Goal: Task Accomplishment & Management: Manage account settings

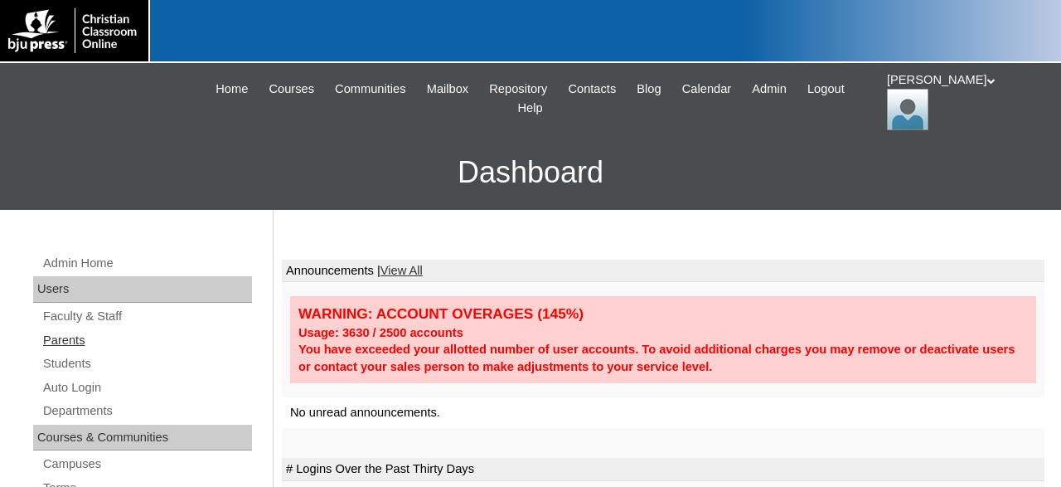
click at [75, 337] on link "Parents" at bounding box center [146, 340] width 211 height 21
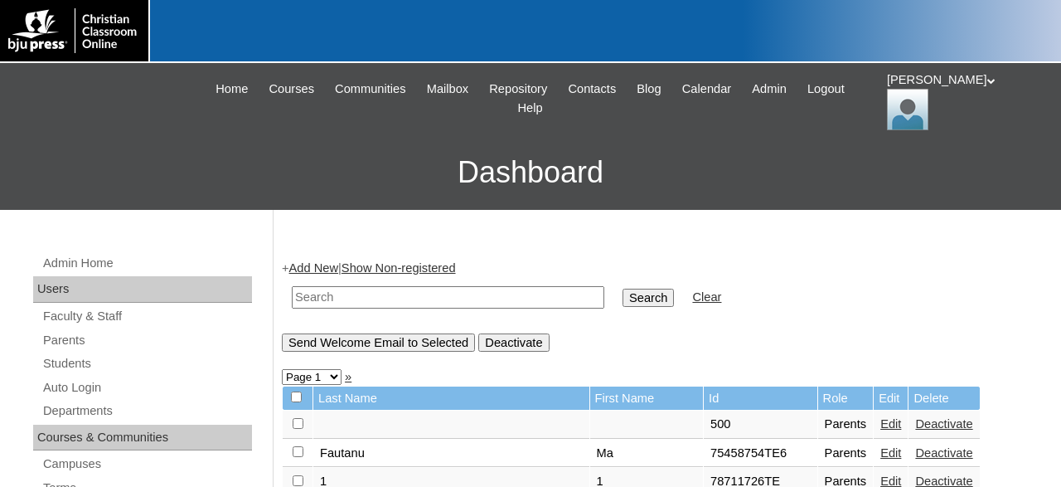
click at [410, 298] on input "text" at bounding box center [448, 297] width 312 height 22
type input "paraswun"
click at [622, 288] on input "Search" at bounding box center [647, 297] width 51 height 18
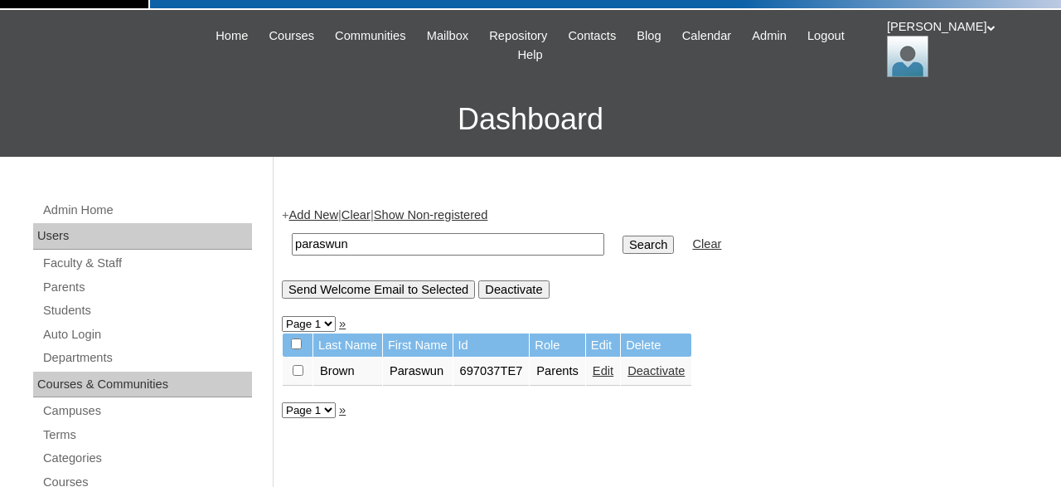
scroll to position [86, 0]
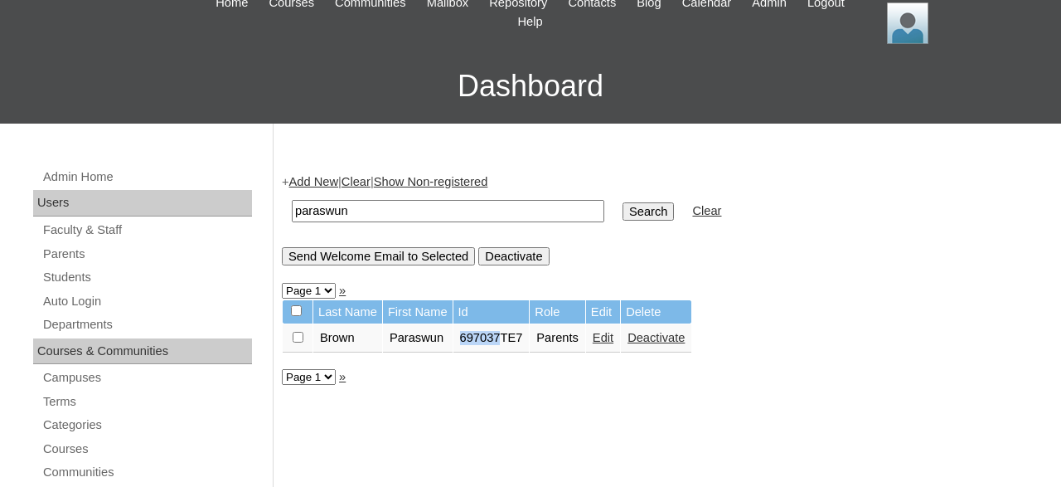
drag, startPoint x: 465, startPoint y: 340, endPoint x: 506, endPoint y: 351, distance: 42.8
click at [506, 351] on td "697037TE7" at bounding box center [491, 338] width 76 height 28
copy td "697037"
click at [85, 278] on link "Students" at bounding box center [146, 277] width 211 height 21
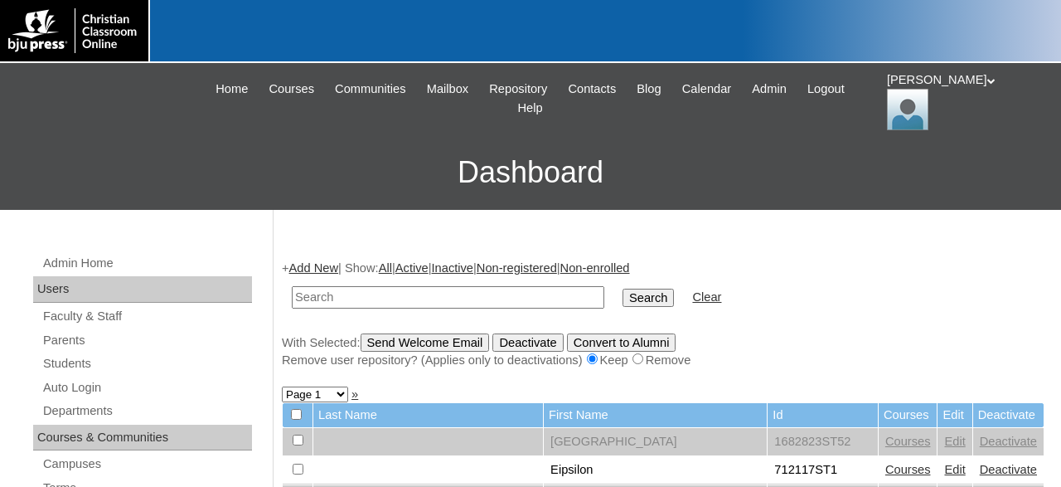
click at [419, 293] on input "text" at bounding box center [448, 297] width 312 height 22
type input "697037"
click at [622, 288] on input "Search" at bounding box center [647, 297] width 51 height 18
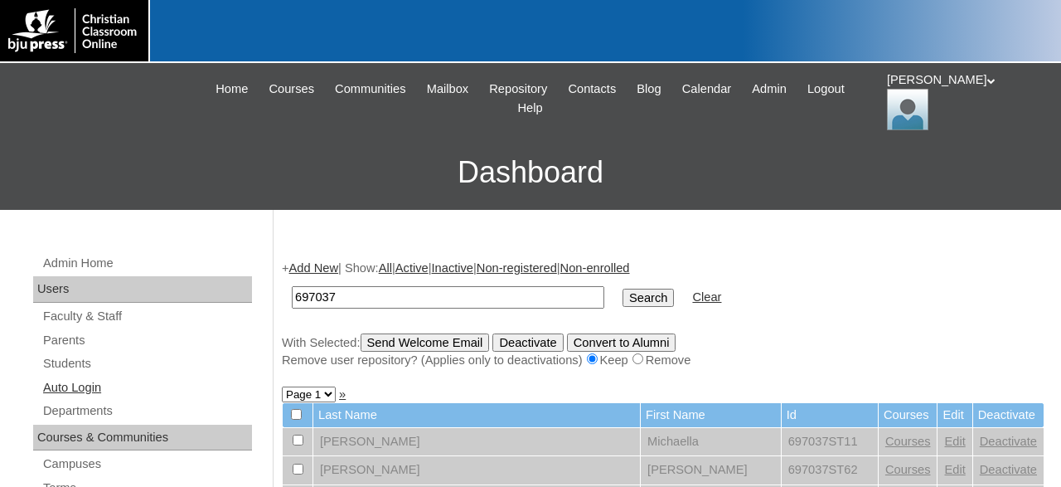
click at [92, 380] on link "Auto Login" at bounding box center [146, 387] width 211 height 21
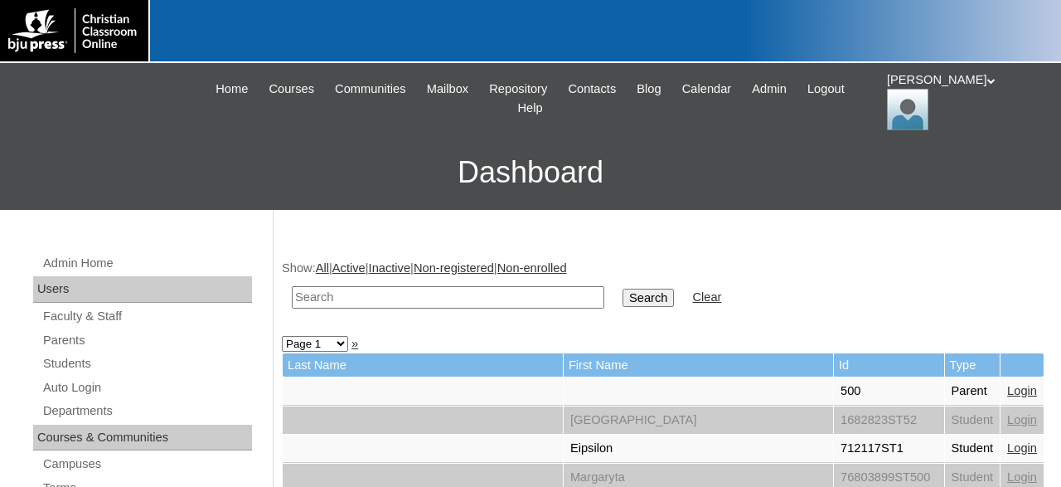
click at [434, 297] on input "text" at bounding box center [448, 297] width 312 height 22
type input "697037"
click at [622, 288] on input "Search" at bounding box center [647, 297] width 51 height 18
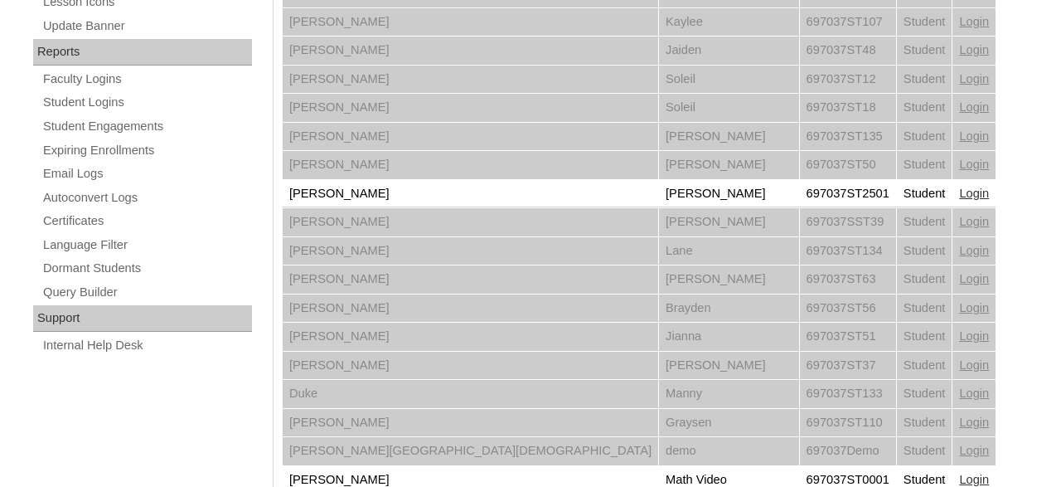
scroll to position [948, 0]
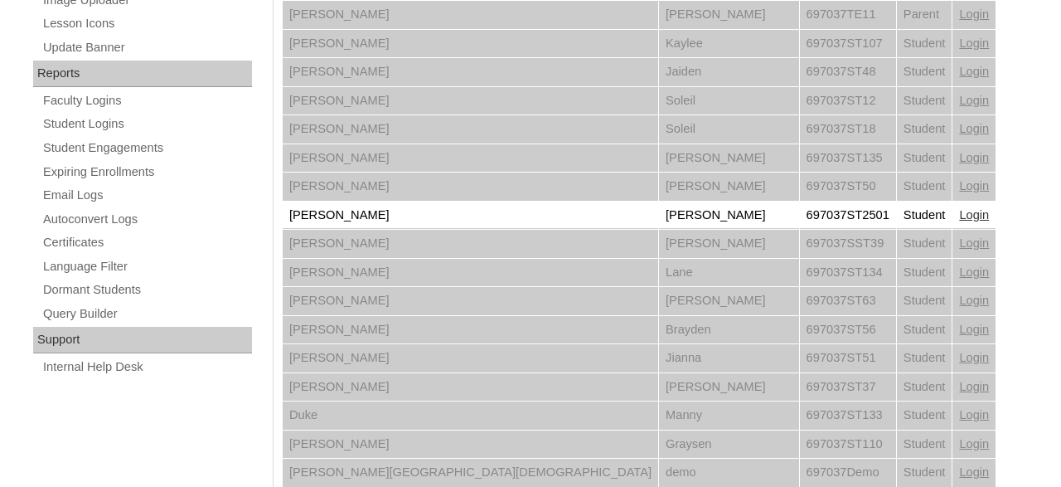
click at [959, 208] on link "Login" at bounding box center [974, 214] width 30 height 13
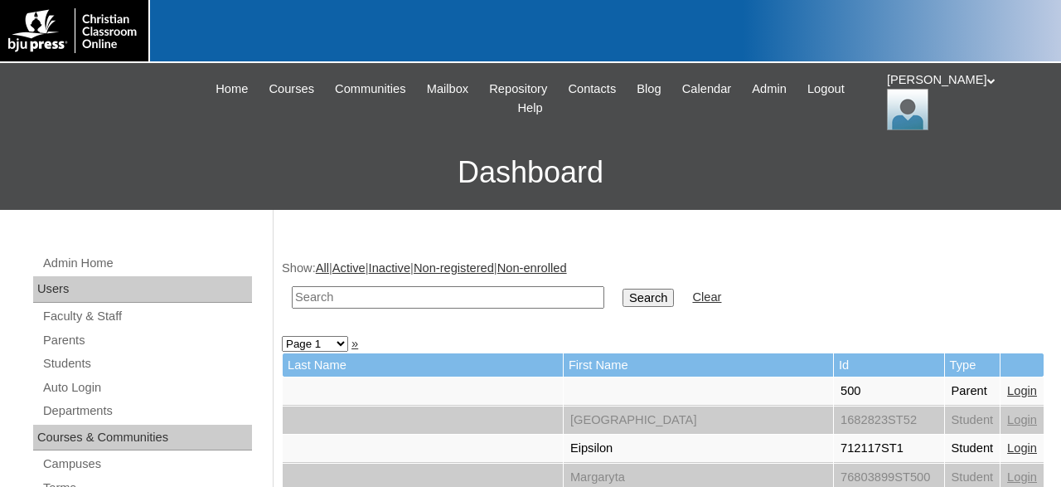
click at [370, 293] on input "text" at bounding box center [448, 297] width 312 height 22
type input "emily davis"
click at [622, 288] on input "Search" at bounding box center [647, 297] width 51 height 18
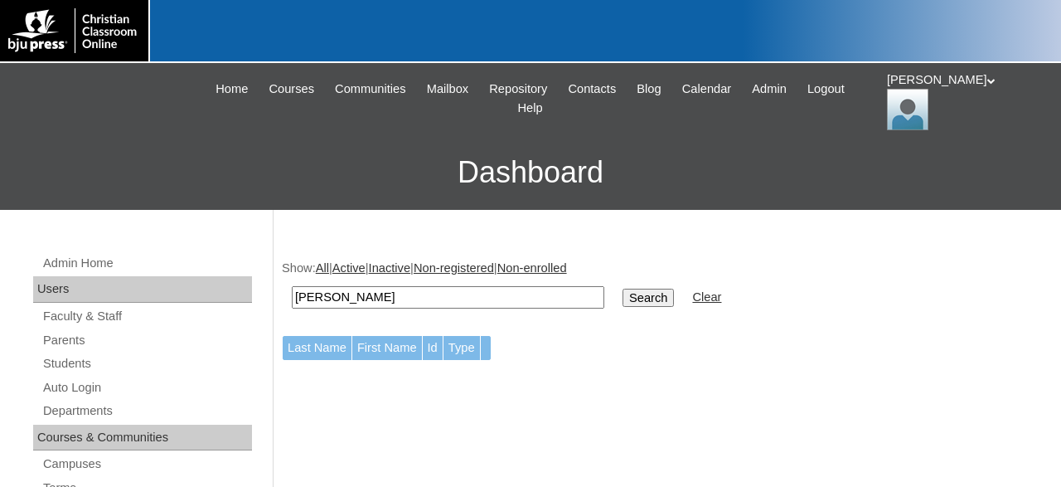
drag, startPoint x: 375, startPoint y: 293, endPoint x: 258, endPoint y: 293, distance: 116.9
click at [292, 293] on input "emily davis" at bounding box center [448, 297] width 312 height 22
type input "paraswun"
click at [622, 288] on input "Search" at bounding box center [647, 297] width 51 height 18
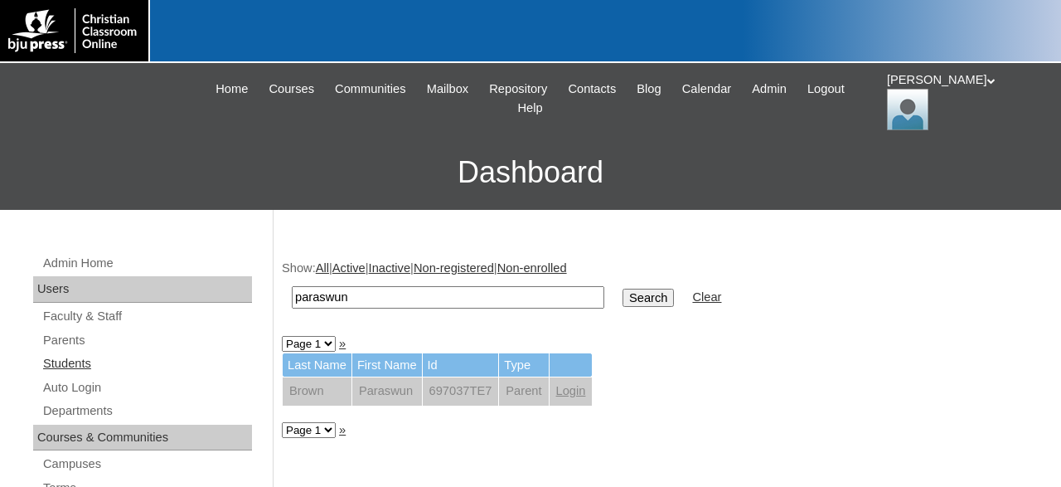
click at [83, 364] on link "Students" at bounding box center [146, 363] width 211 height 21
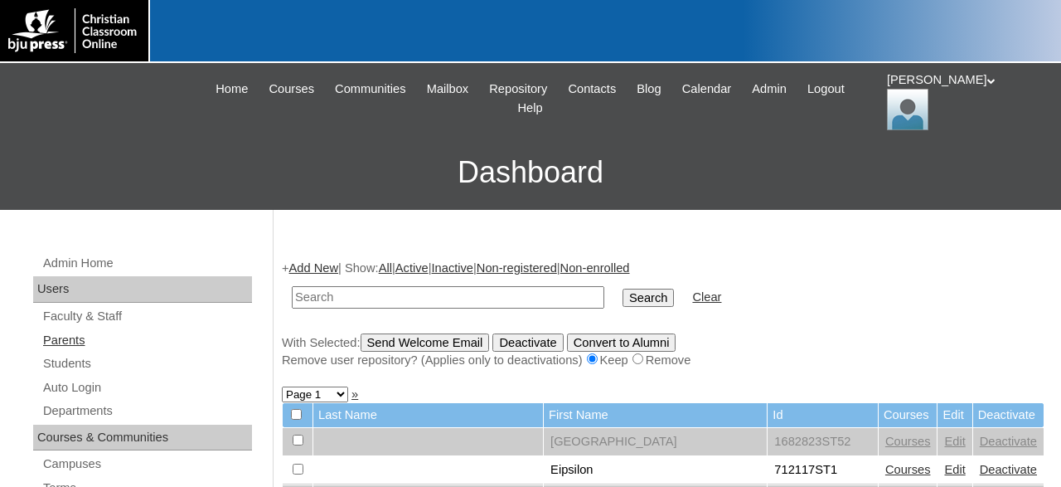
click at [67, 336] on link "Parents" at bounding box center [146, 340] width 211 height 21
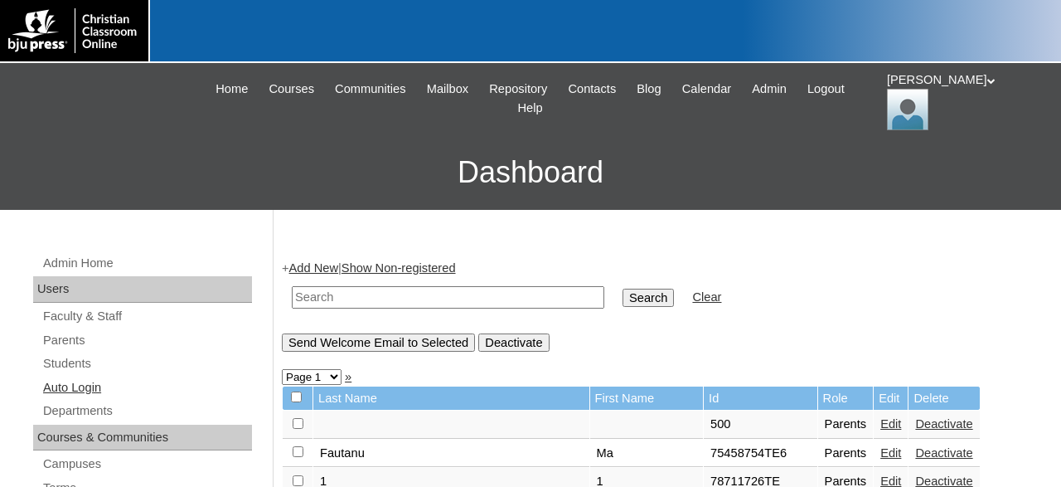
click at [80, 385] on link "Auto Login" at bounding box center [146, 387] width 211 height 21
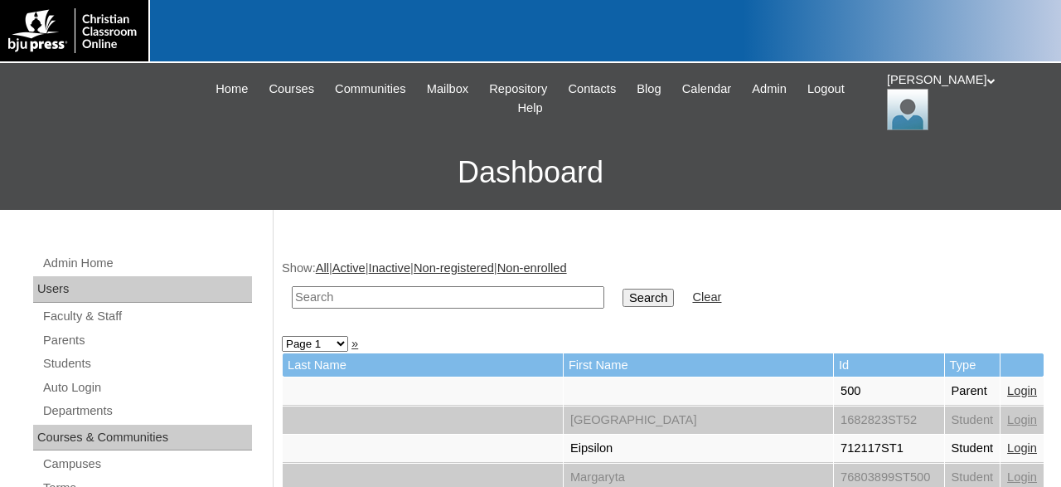
click at [416, 294] on input "text" at bounding box center [448, 297] width 312 height 22
type input "paraswun"
click at [622, 288] on input "Search" at bounding box center [647, 297] width 51 height 18
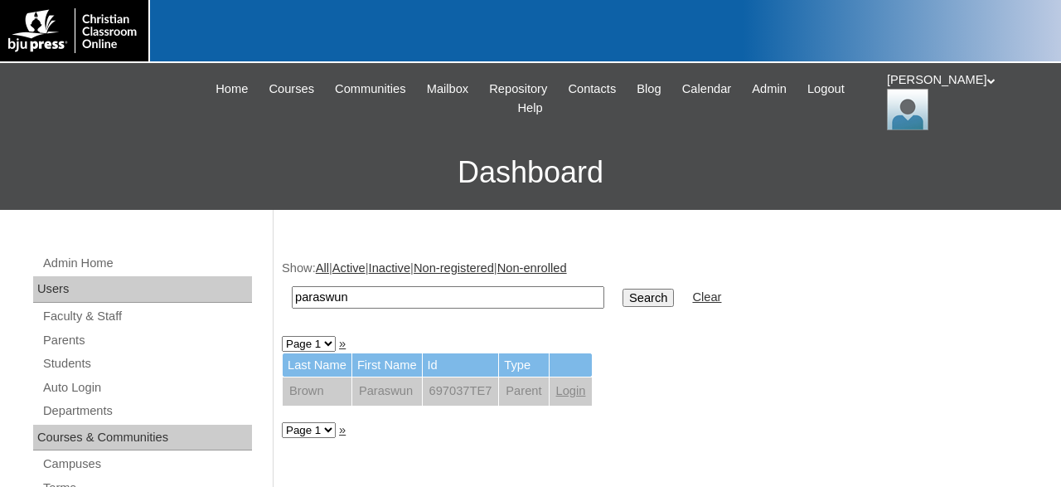
drag, startPoint x: 384, startPoint y: 298, endPoint x: 258, endPoint y: 296, distance: 126.0
click at [292, 296] on input "paraswun" at bounding box center [448, 297] width 312 height 22
type input "Paraswun"
click at [622, 288] on input "Search" at bounding box center [647, 297] width 51 height 18
drag, startPoint x: 394, startPoint y: 301, endPoint x: 266, endPoint y: 302, distance: 127.6
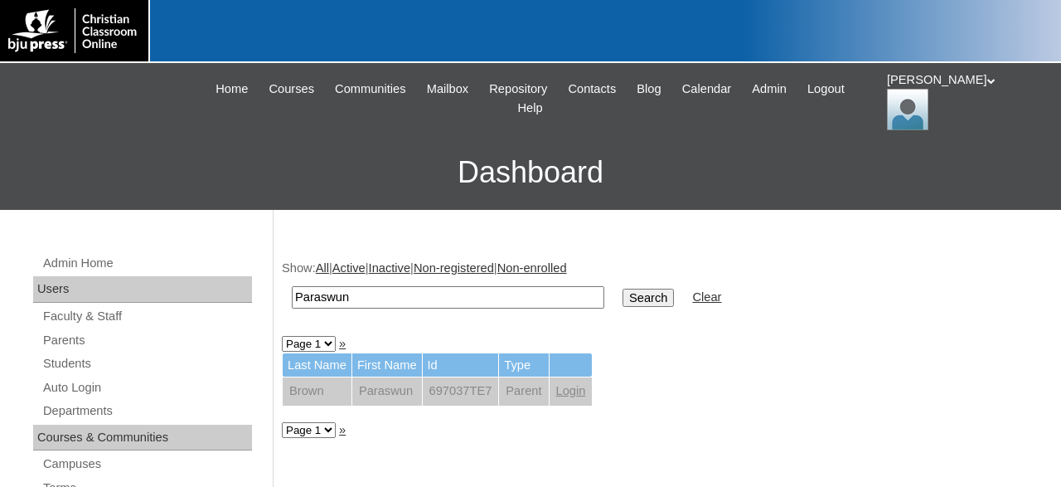
click at [292, 302] on input "Paraswun" at bounding box center [448, 297] width 312 height 22
type input "697037"
click at [622, 288] on input "Search" at bounding box center [647, 297] width 51 height 18
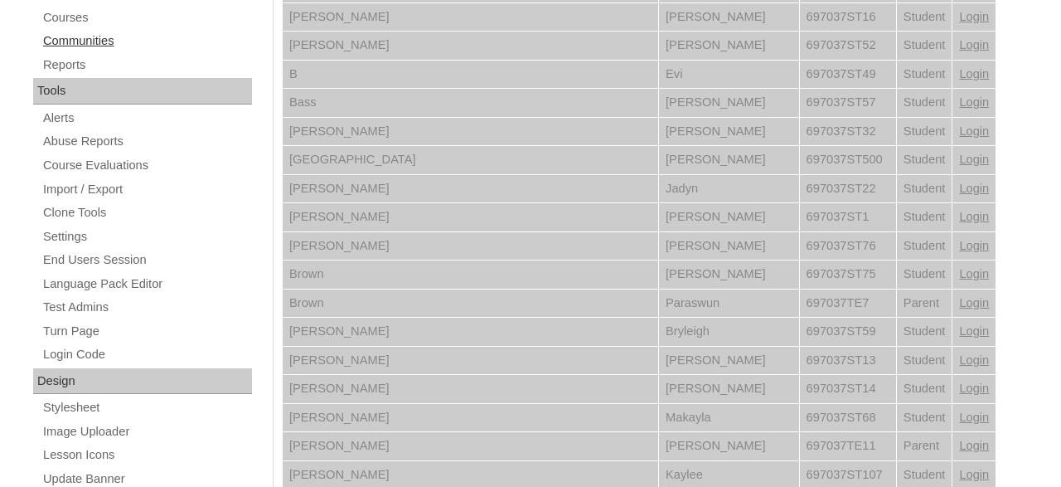
scroll to position [172, 0]
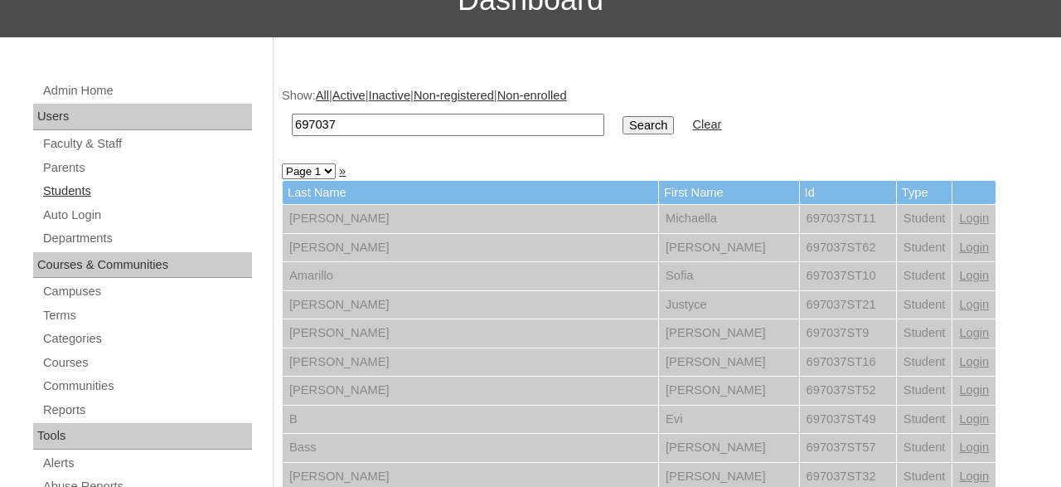
click at [83, 190] on link "Students" at bounding box center [146, 191] width 211 height 21
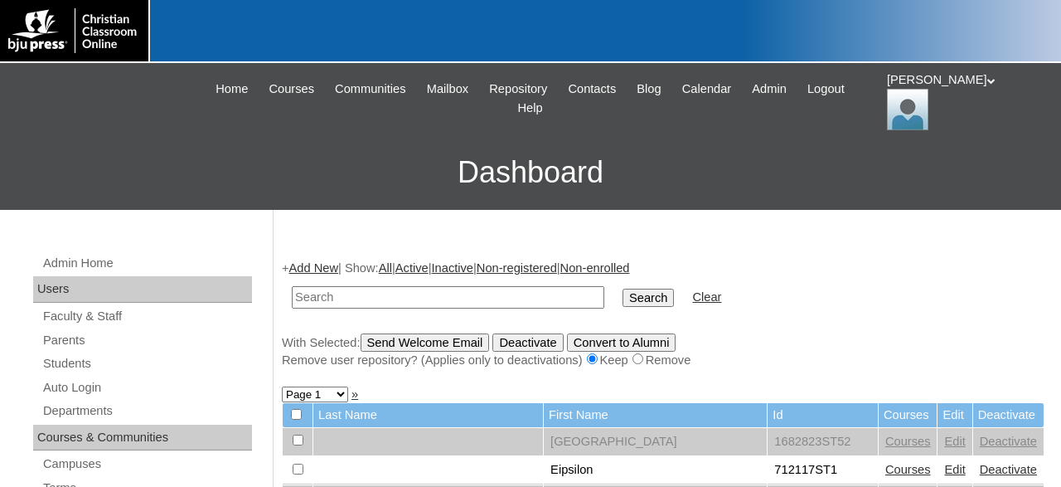
click at [426, 295] on input "text" at bounding box center [448, 297] width 312 height 22
type input "697037"
click at [622, 288] on input "Search" at bounding box center [647, 297] width 51 height 18
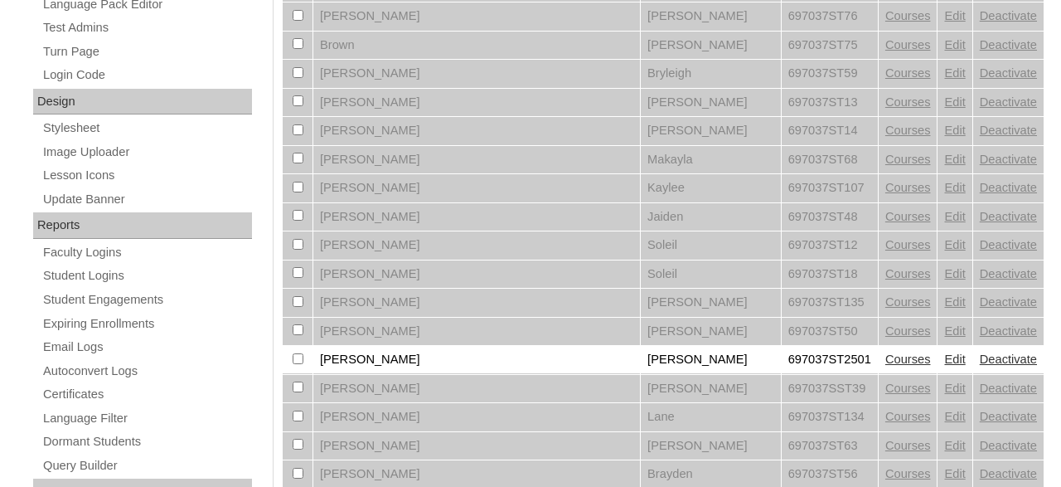
scroll to position [948, 0]
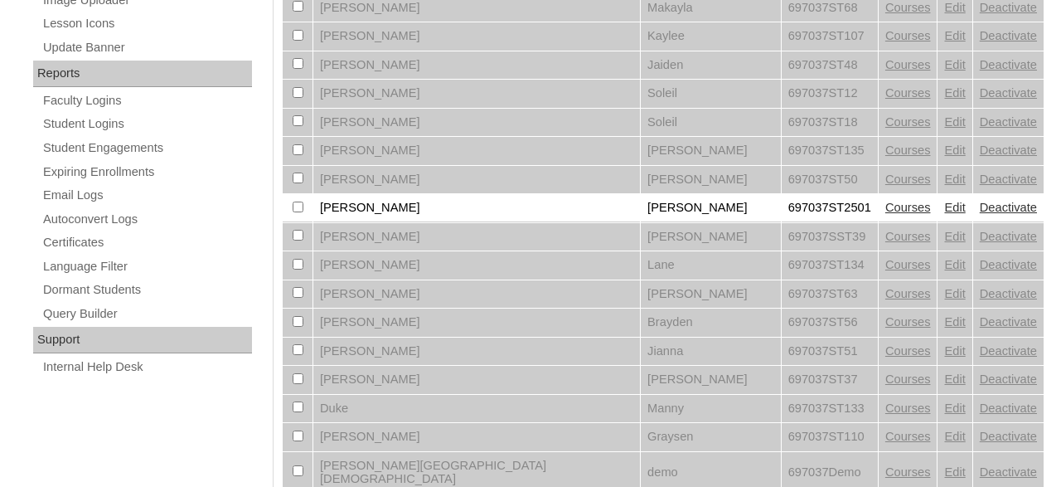
click at [885, 214] on link "Courses" at bounding box center [908, 207] width 46 height 13
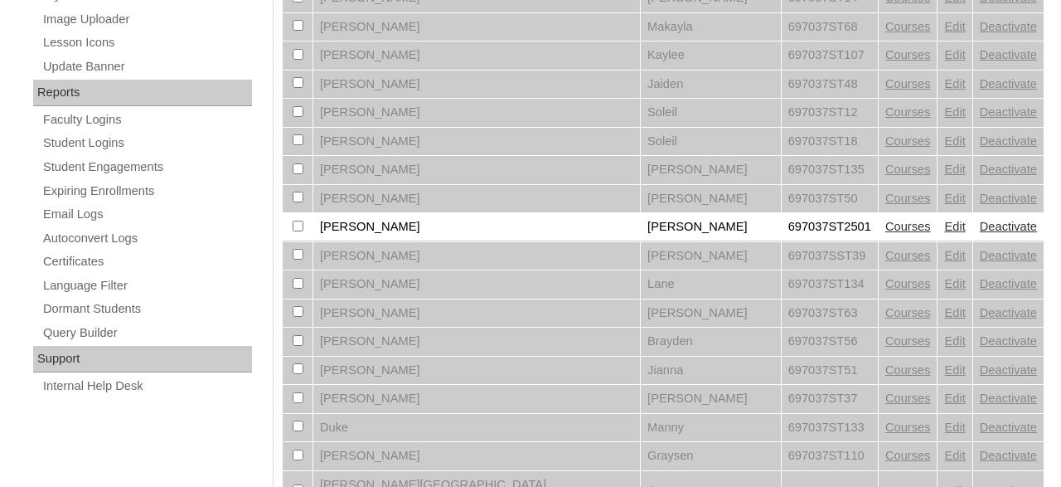
scroll to position [1001, 0]
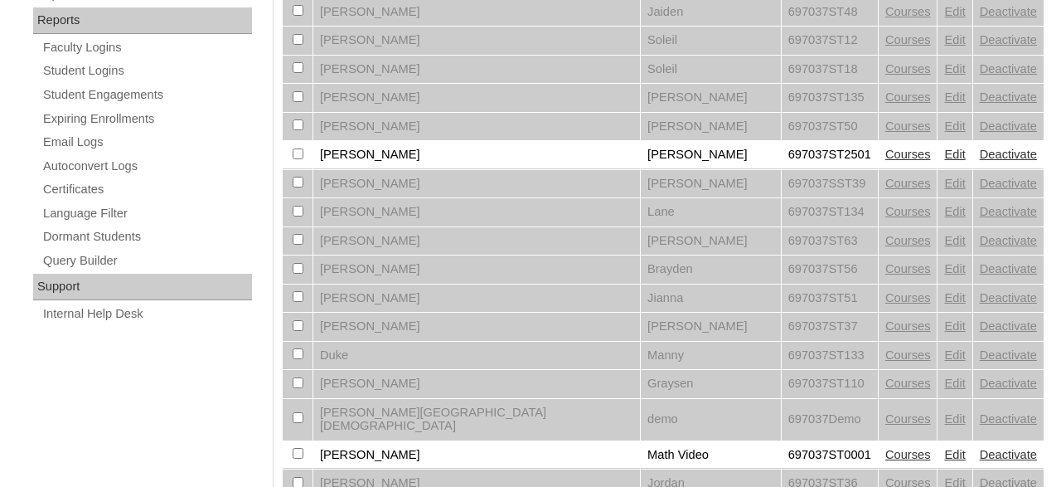
click at [944, 161] on link "Edit" at bounding box center [954, 154] width 21 height 13
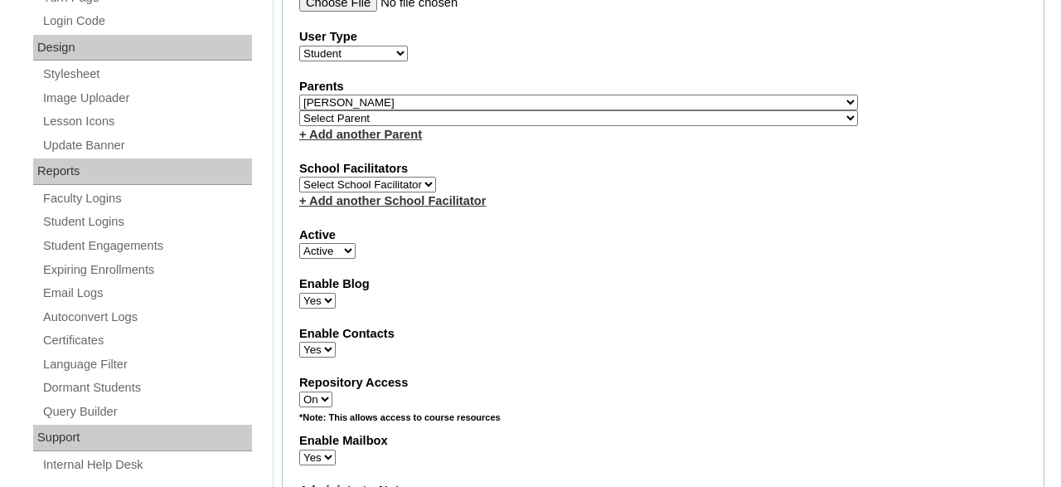
scroll to position [862, 0]
